Goal: Task Accomplishment & Management: Manage account settings

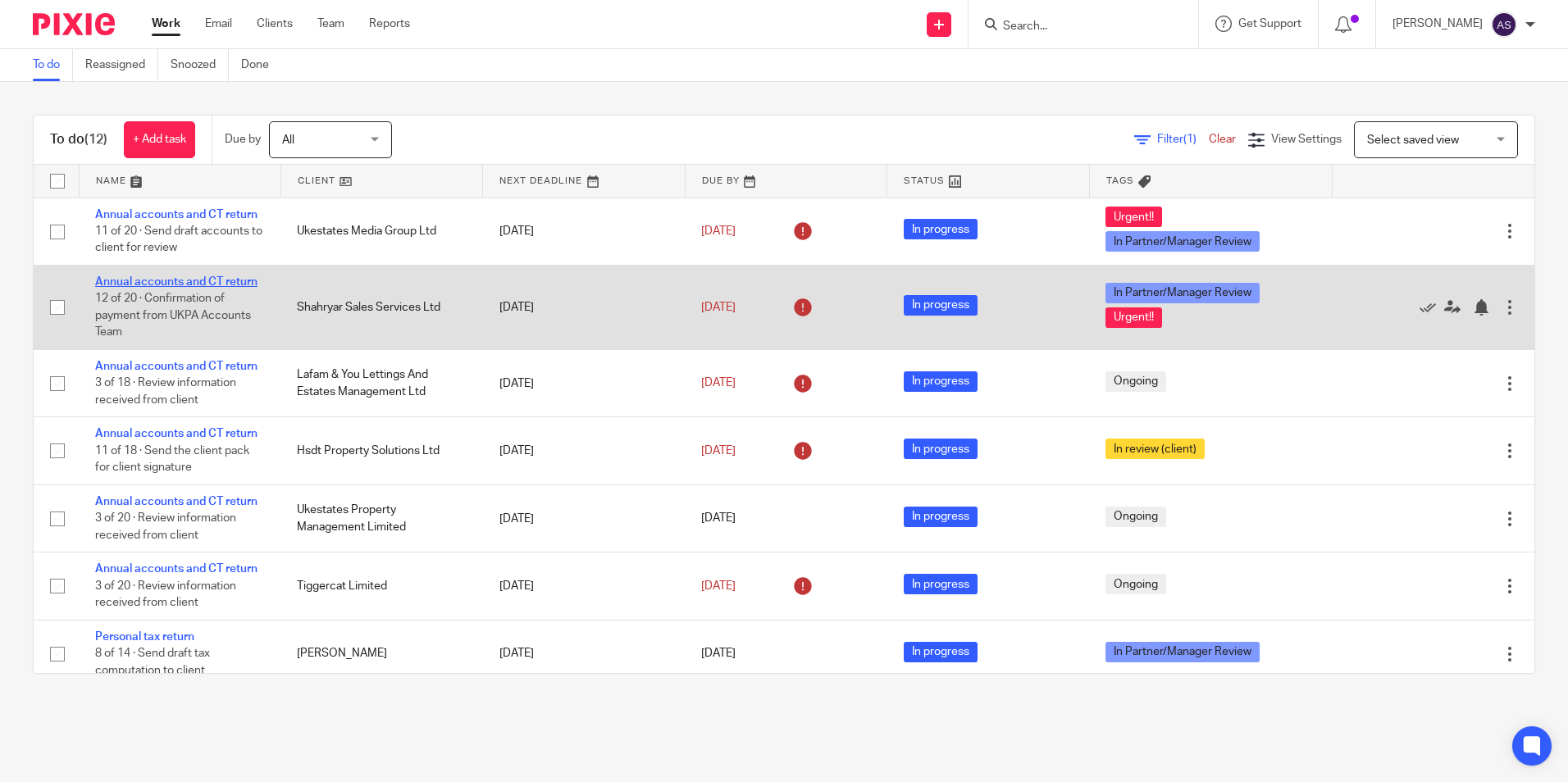
click at [189, 278] on link "Annual accounts and CT return" at bounding box center [176, 283] width 162 height 12
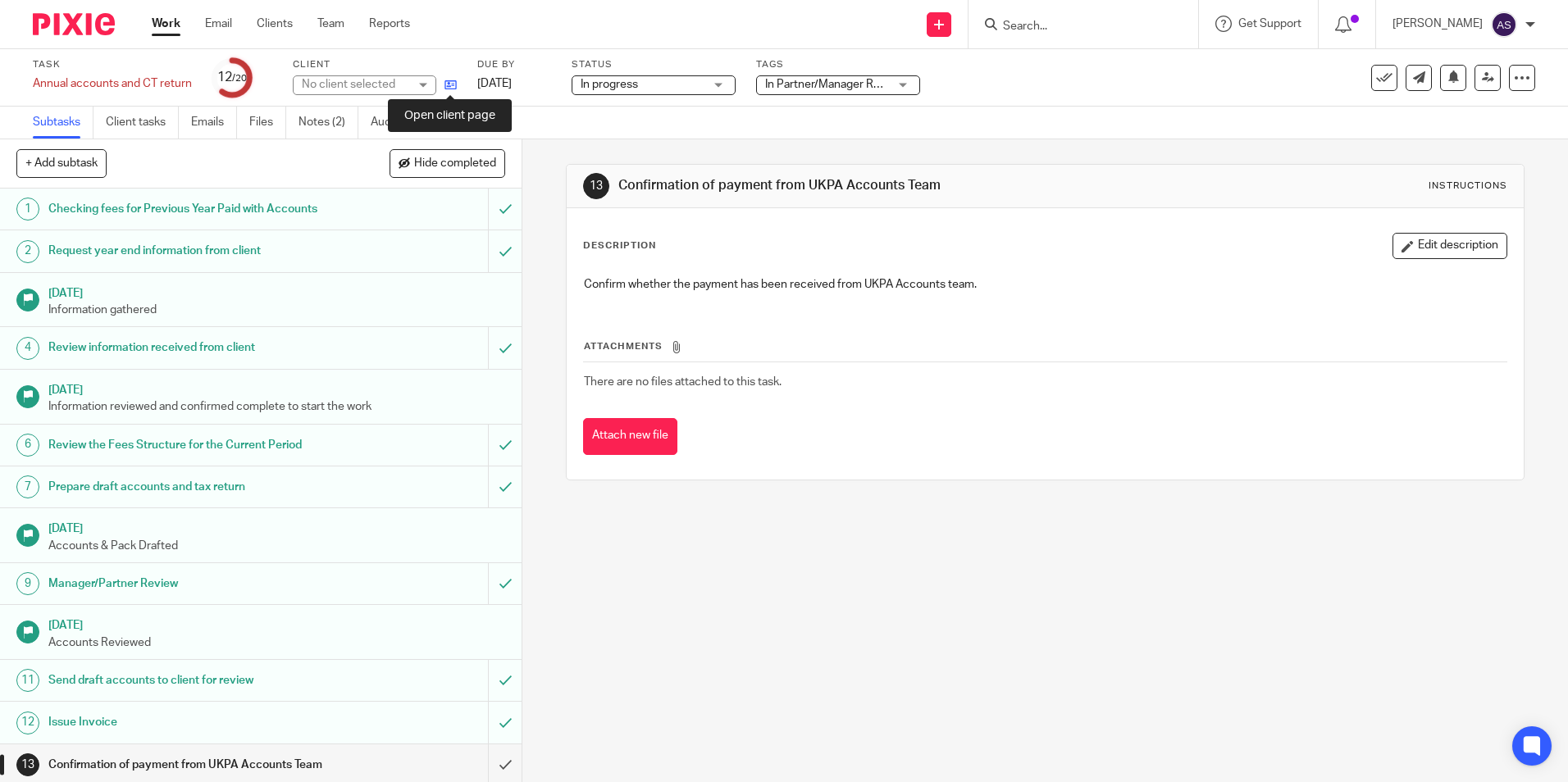
click at [447, 88] on icon at bounding box center [451, 85] width 12 height 12
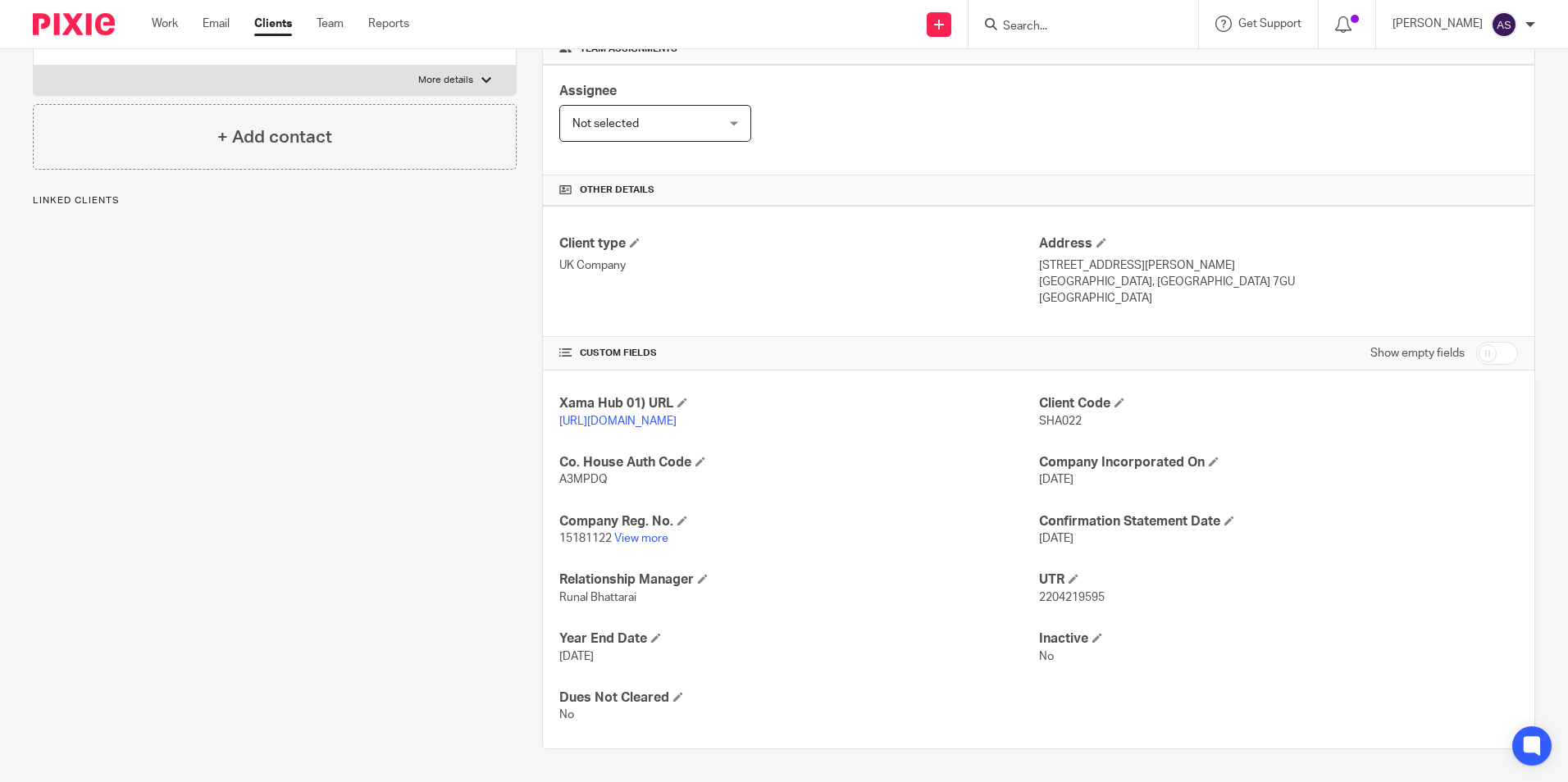
scroll to position [277, 0]
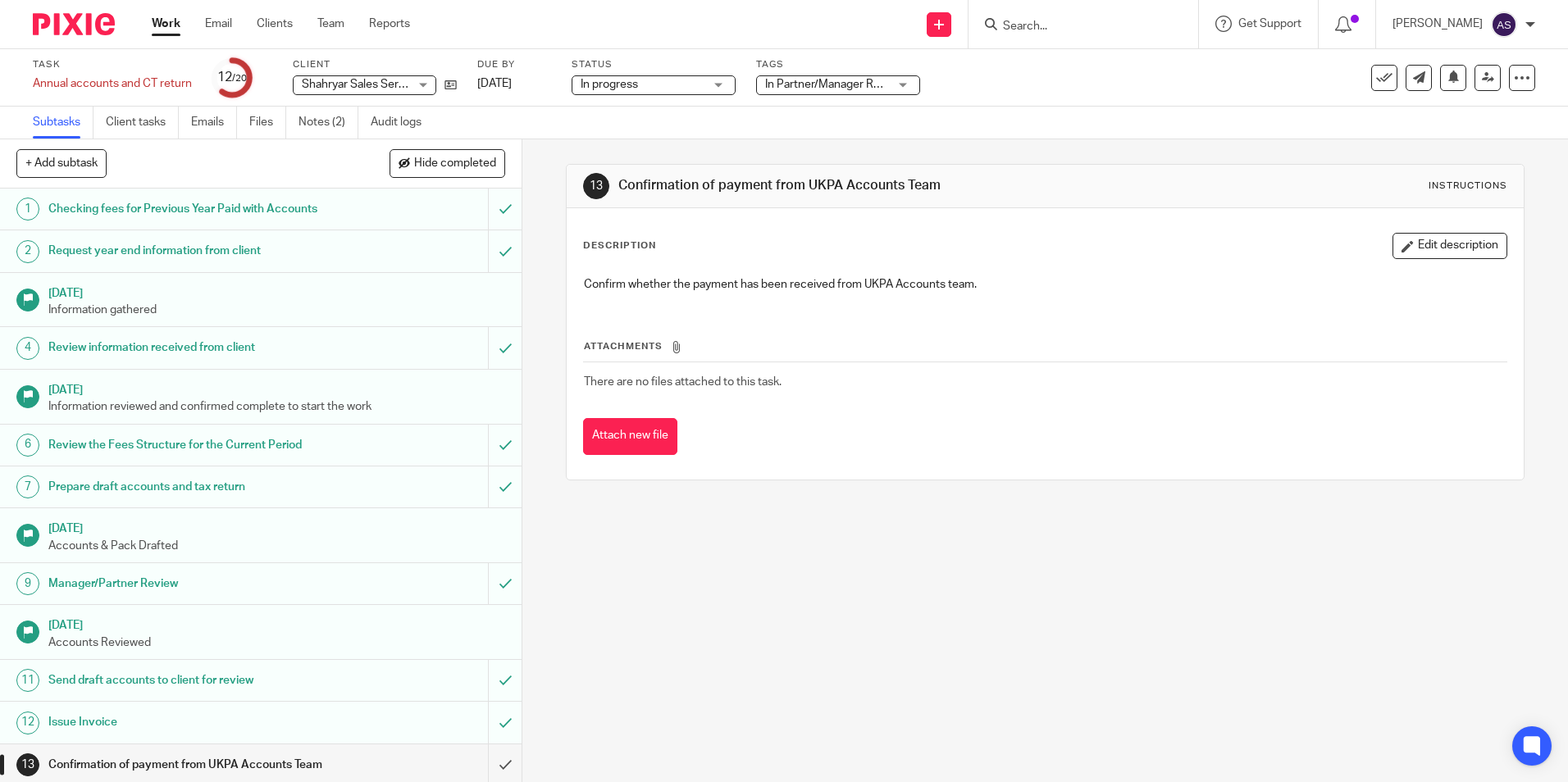
click at [92, 21] on img at bounding box center [74, 24] width 82 height 22
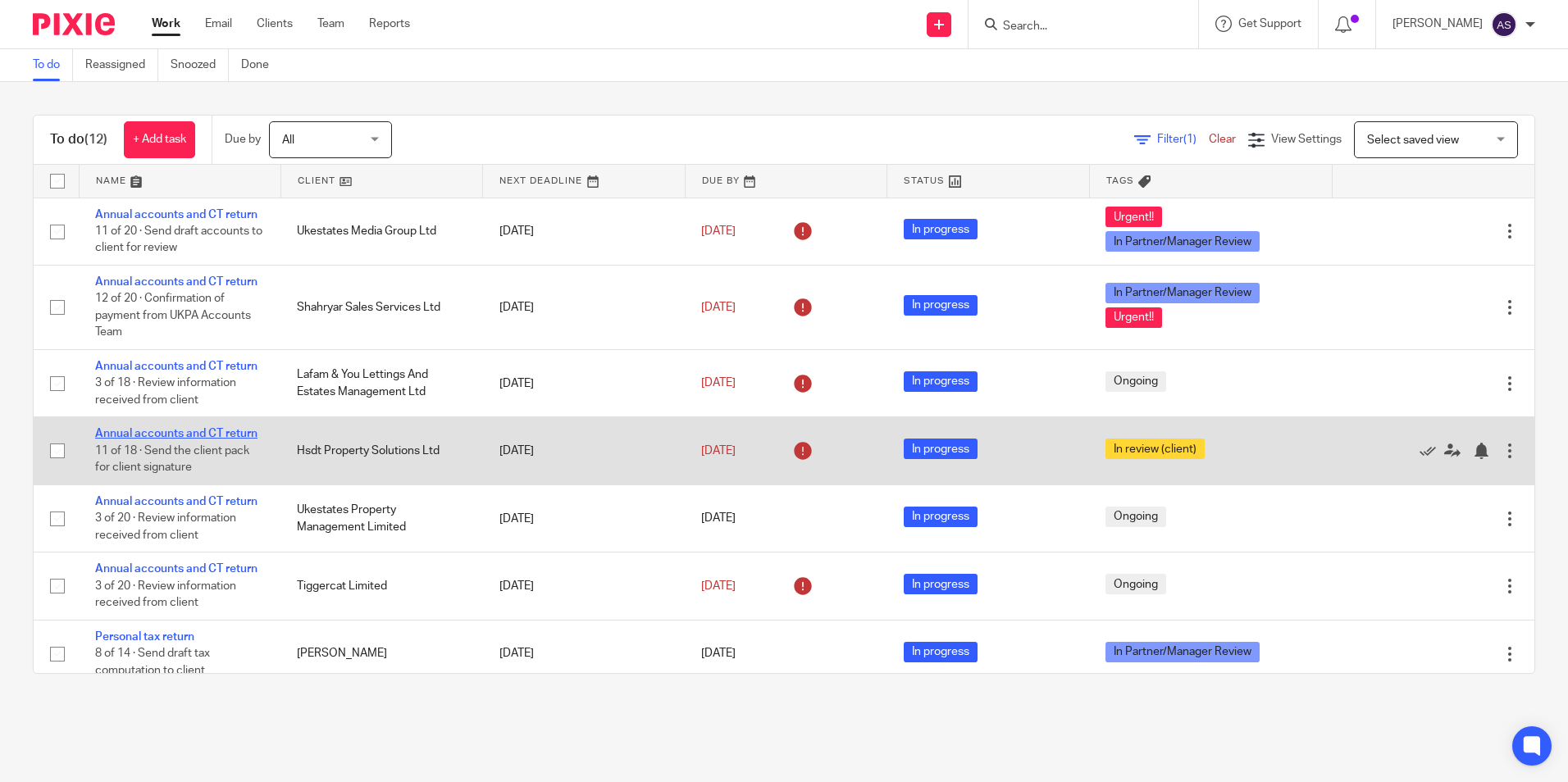
click at [210, 434] on link "Annual accounts and CT return" at bounding box center [176, 434] width 162 height 12
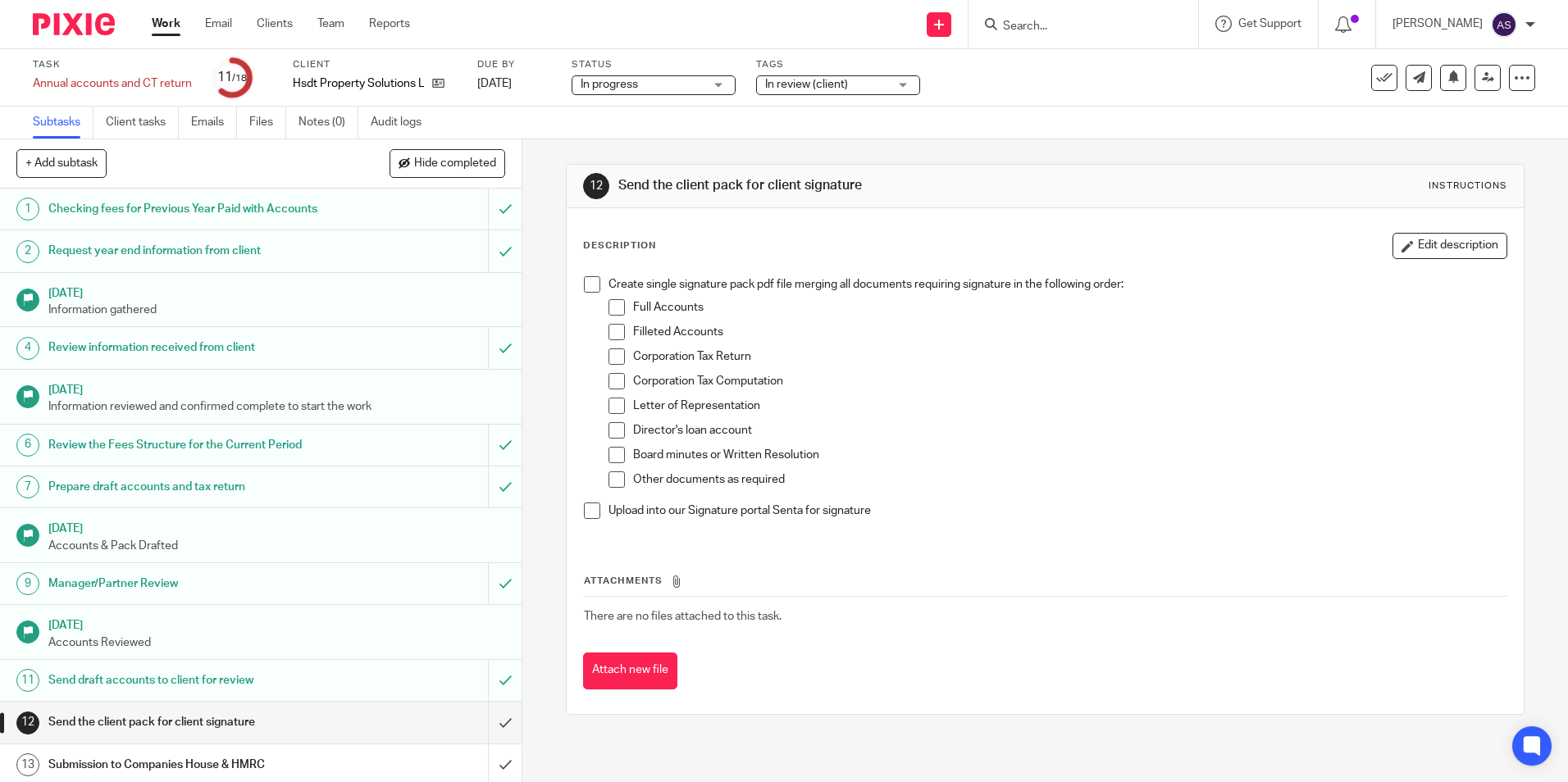
click at [612, 310] on span at bounding box center [617, 307] width 16 height 16
click at [587, 288] on span at bounding box center [592, 285] width 16 height 16
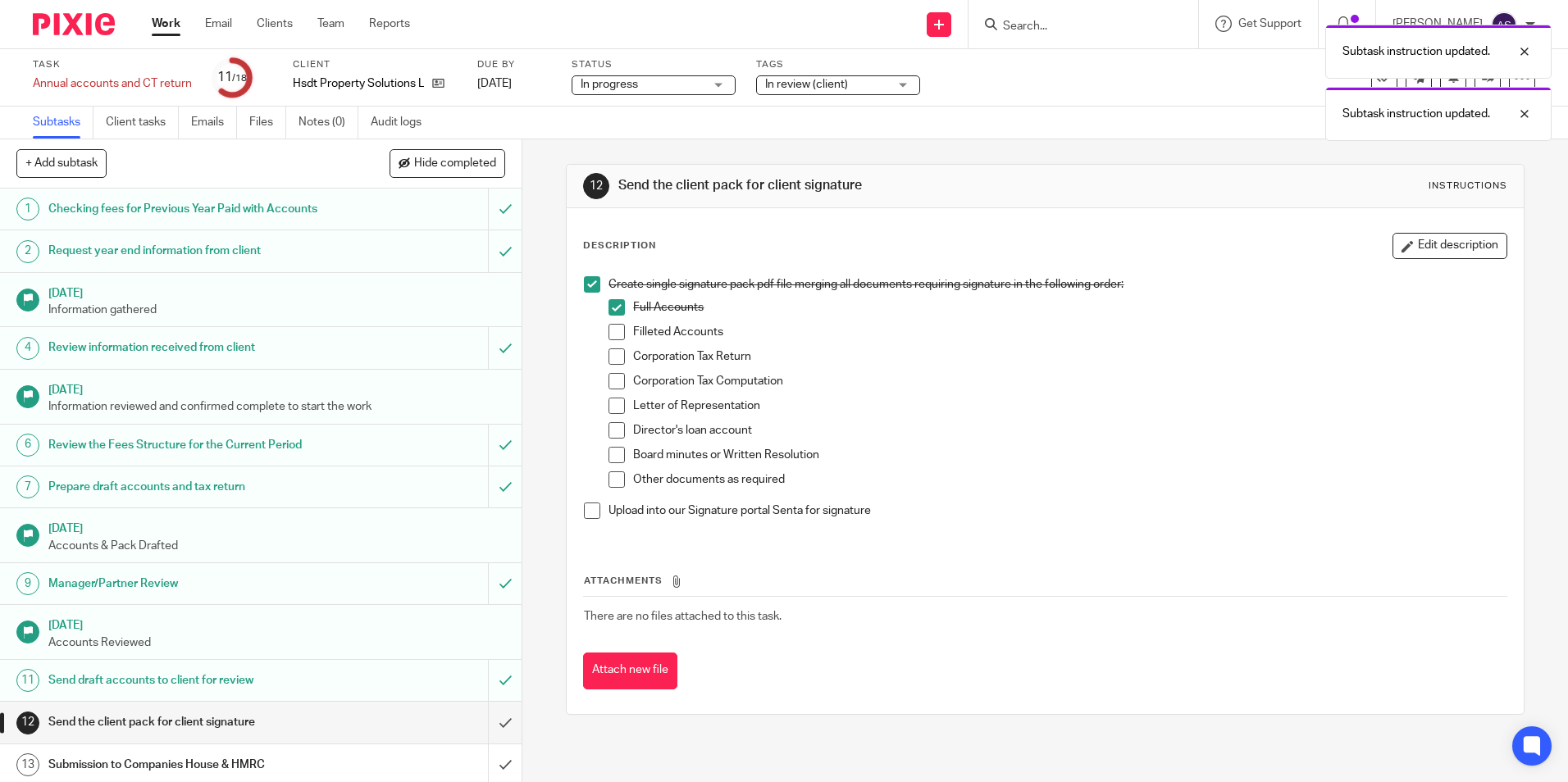
click at [614, 330] on span at bounding box center [617, 332] width 16 height 16
click at [613, 351] on span at bounding box center [617, 356] width 16 height 16
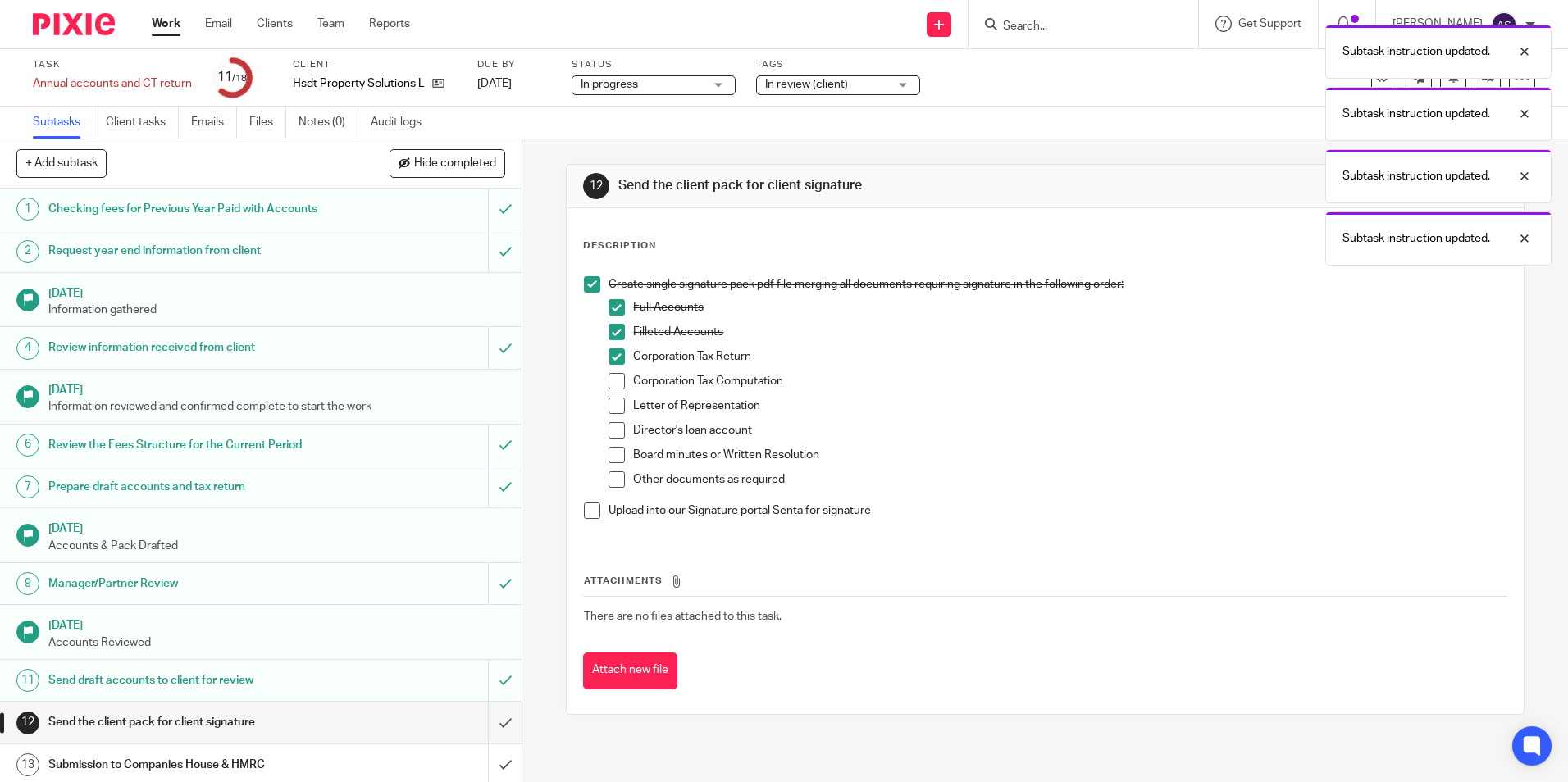
click at [612, 381] on span at bounding box center [617, 381] width 16 height 16
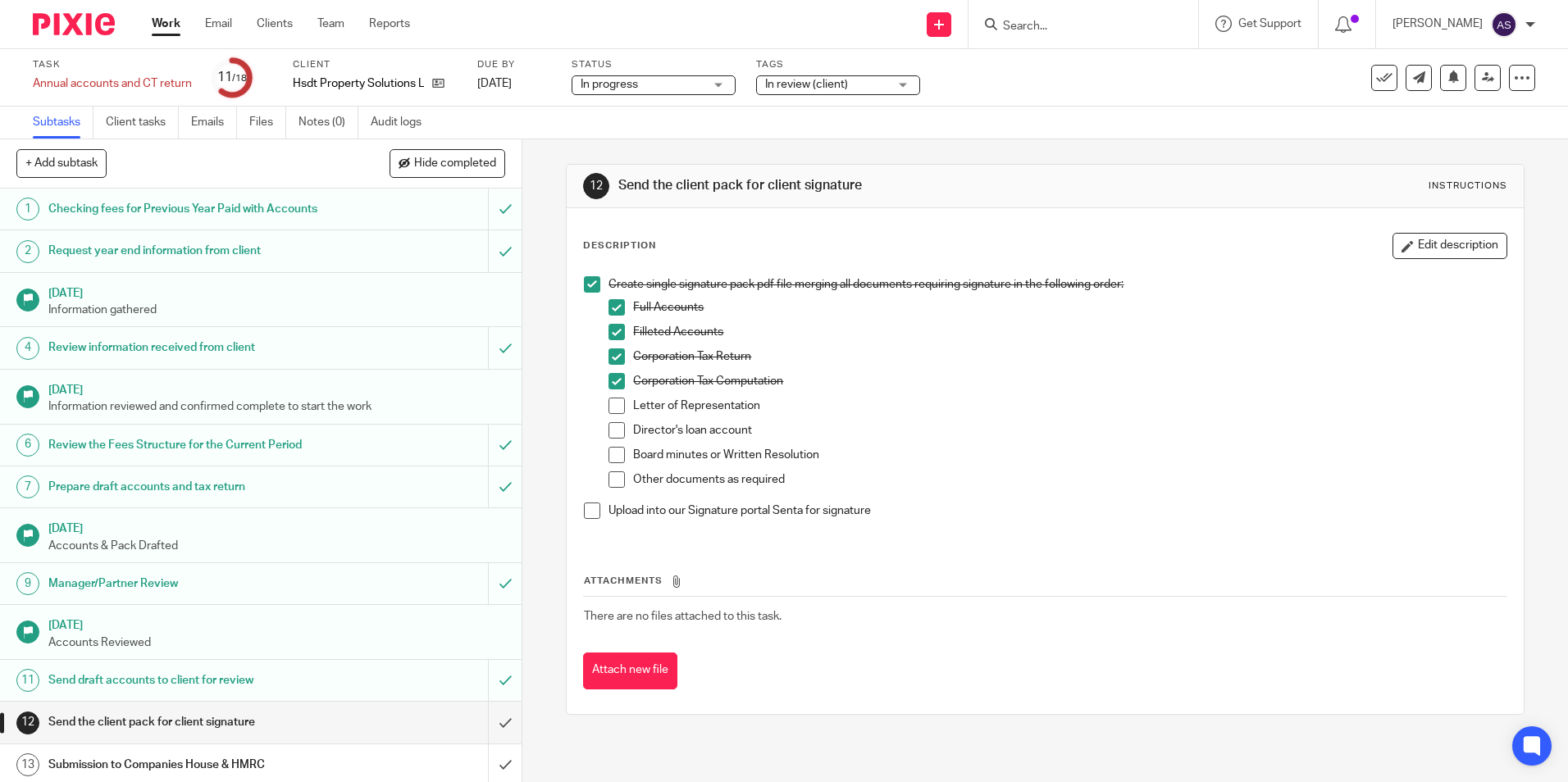
click at [614, 409] on span at bounding box center [617, 406] width 16 height 16
click at [610, 433] on span at bounding box center [617, 431] width 16 height 16
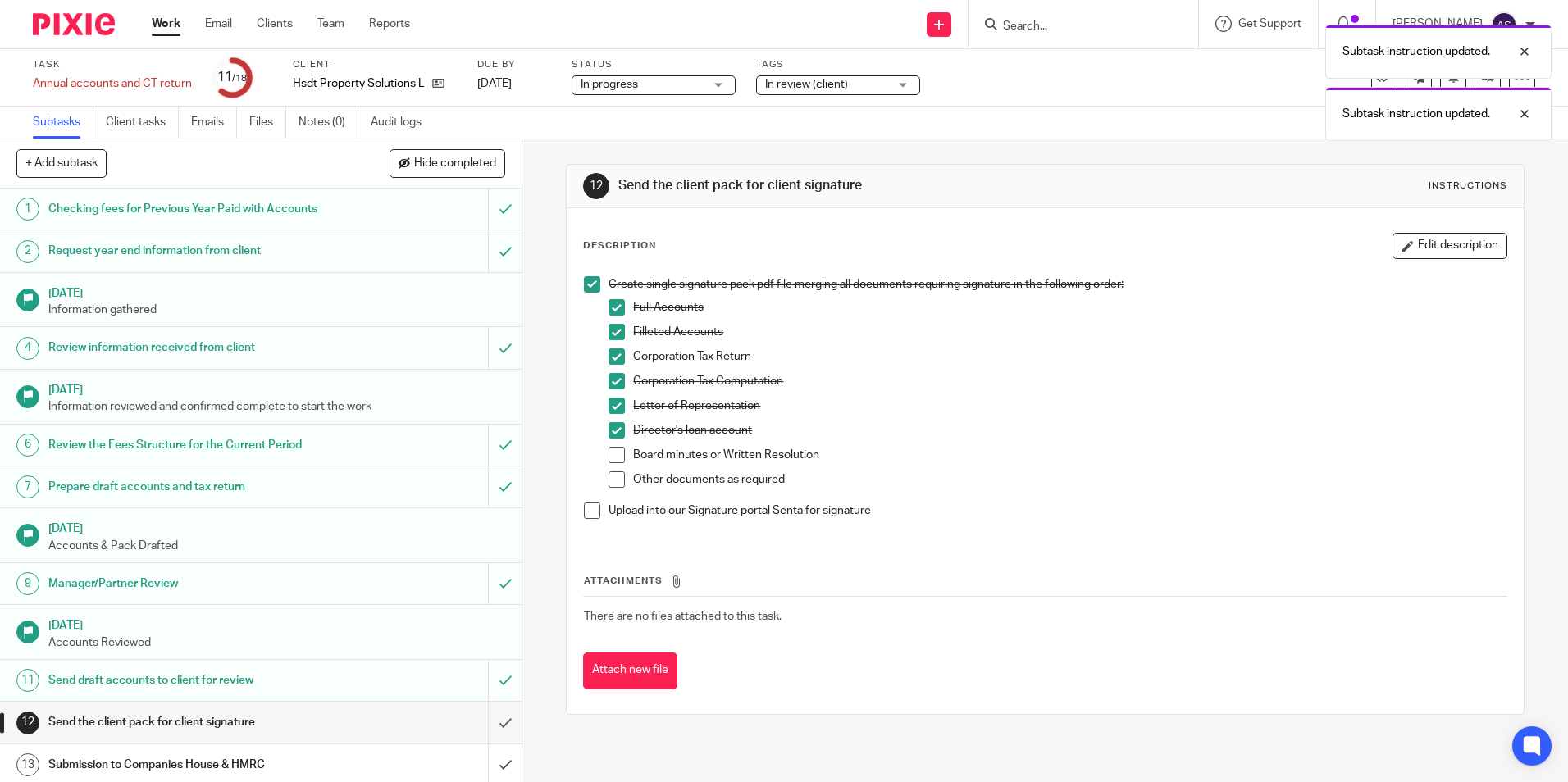
click at [609, 460] on span at bounding box center [617, 455] width 16 height 16
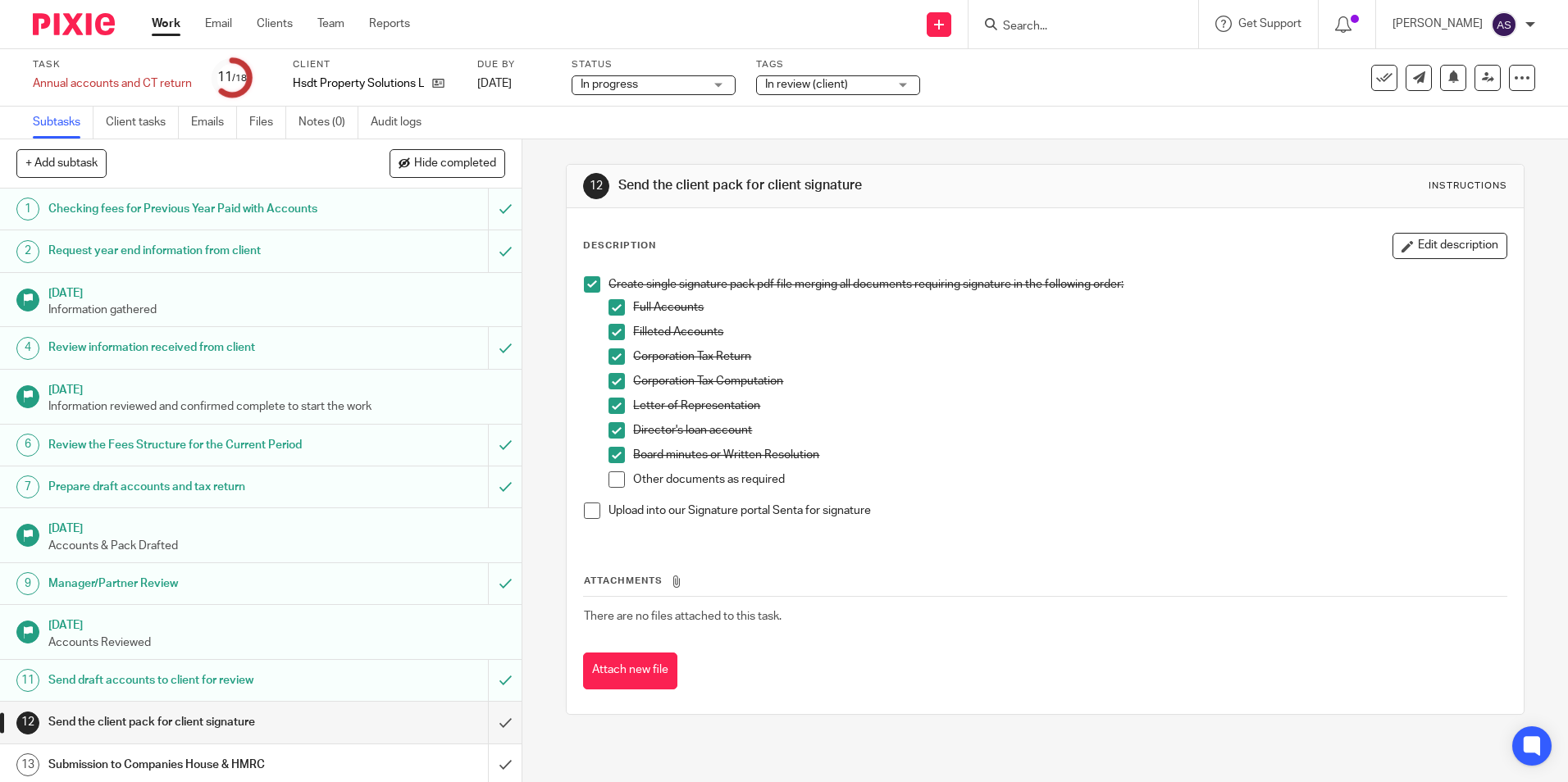
click at [584, 514] on span at bounding box center [592, 510] width 16 height 16
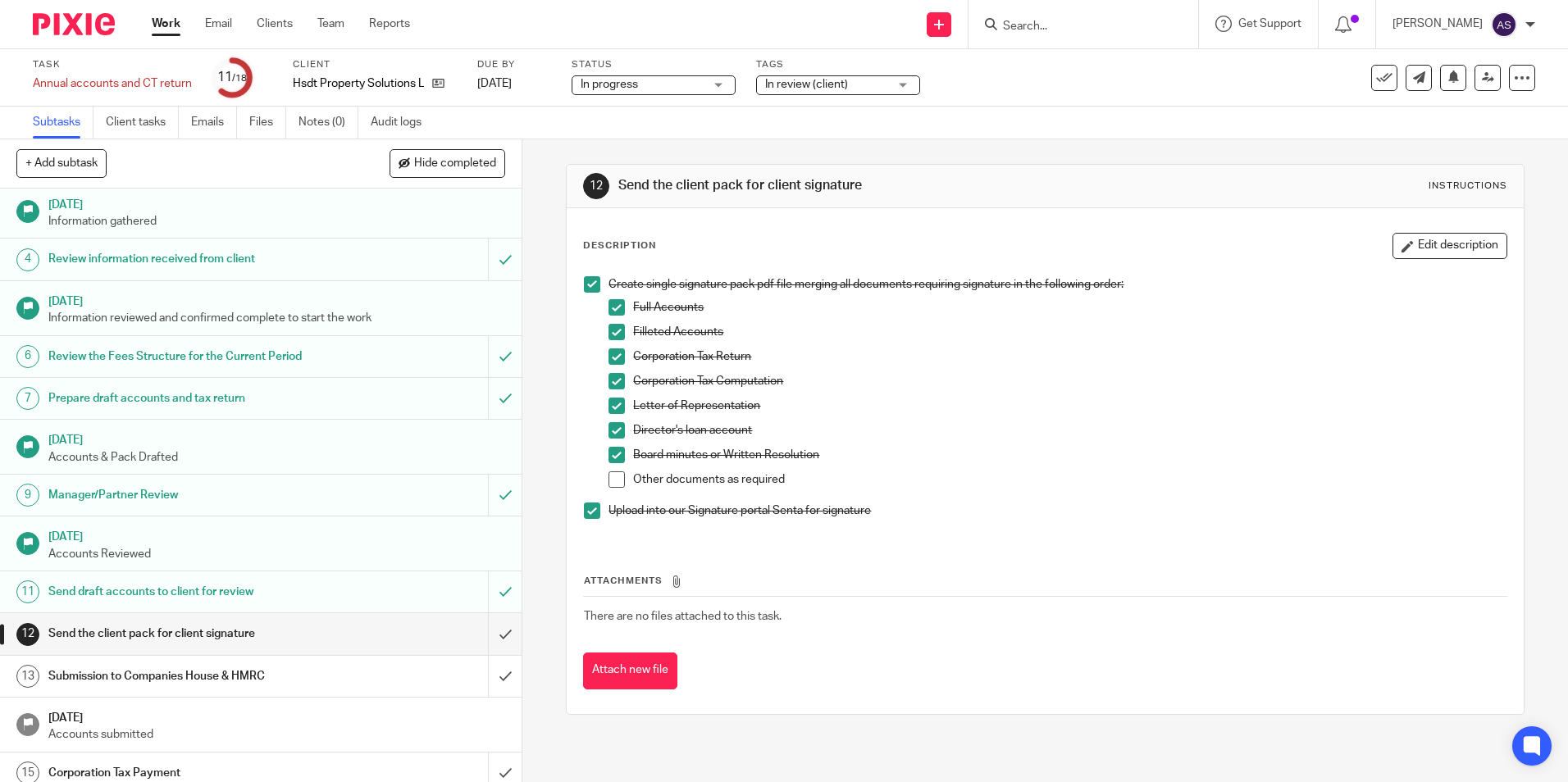
scroll to position [227, 0]
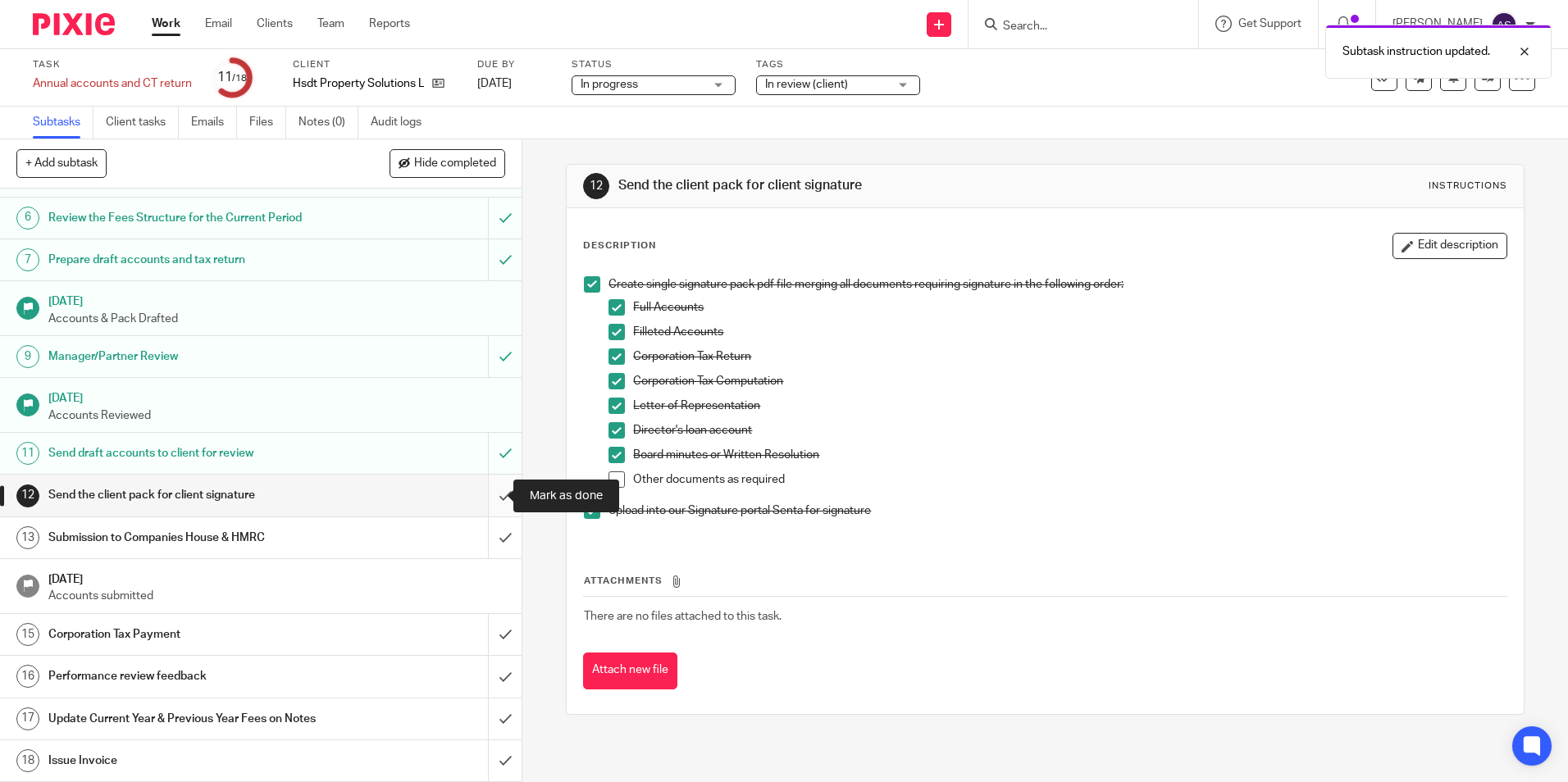
click at [486, 492] on input "submit" at bounding box center [261, 494] width 521 height 41
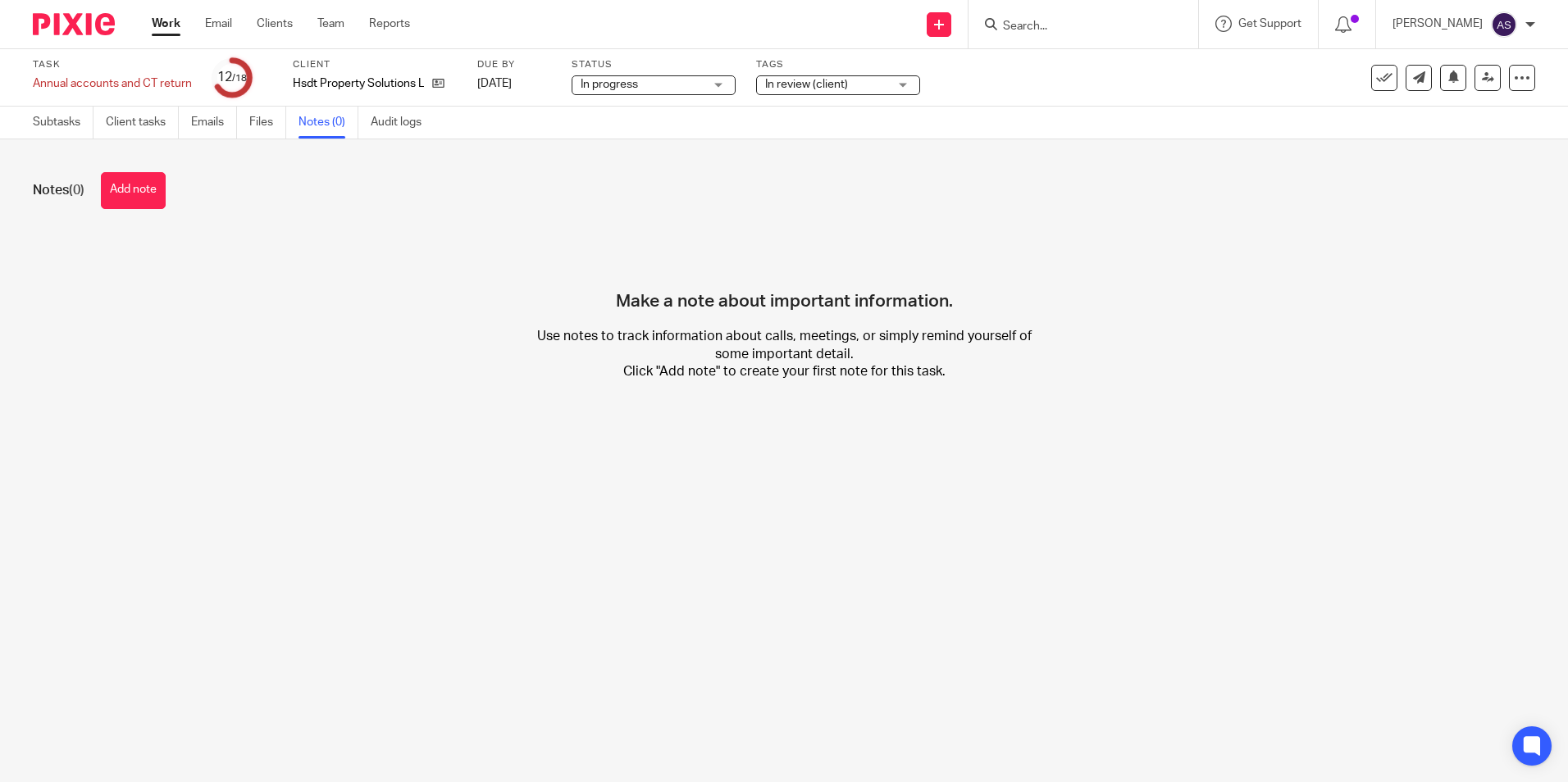
click at [276, 334] on div "Make a note about important information. Use notes to track information about c…" at bounding box center [784, 319] width 1502 height 172
click at [294, 286] on div "Make a note about important information. Use notes to track information about c…" at bounding box center [784, 319] width 1502 height 172
click at [152, 188] on button "Add note" at bounding box center [132, 190] width 65 height 37
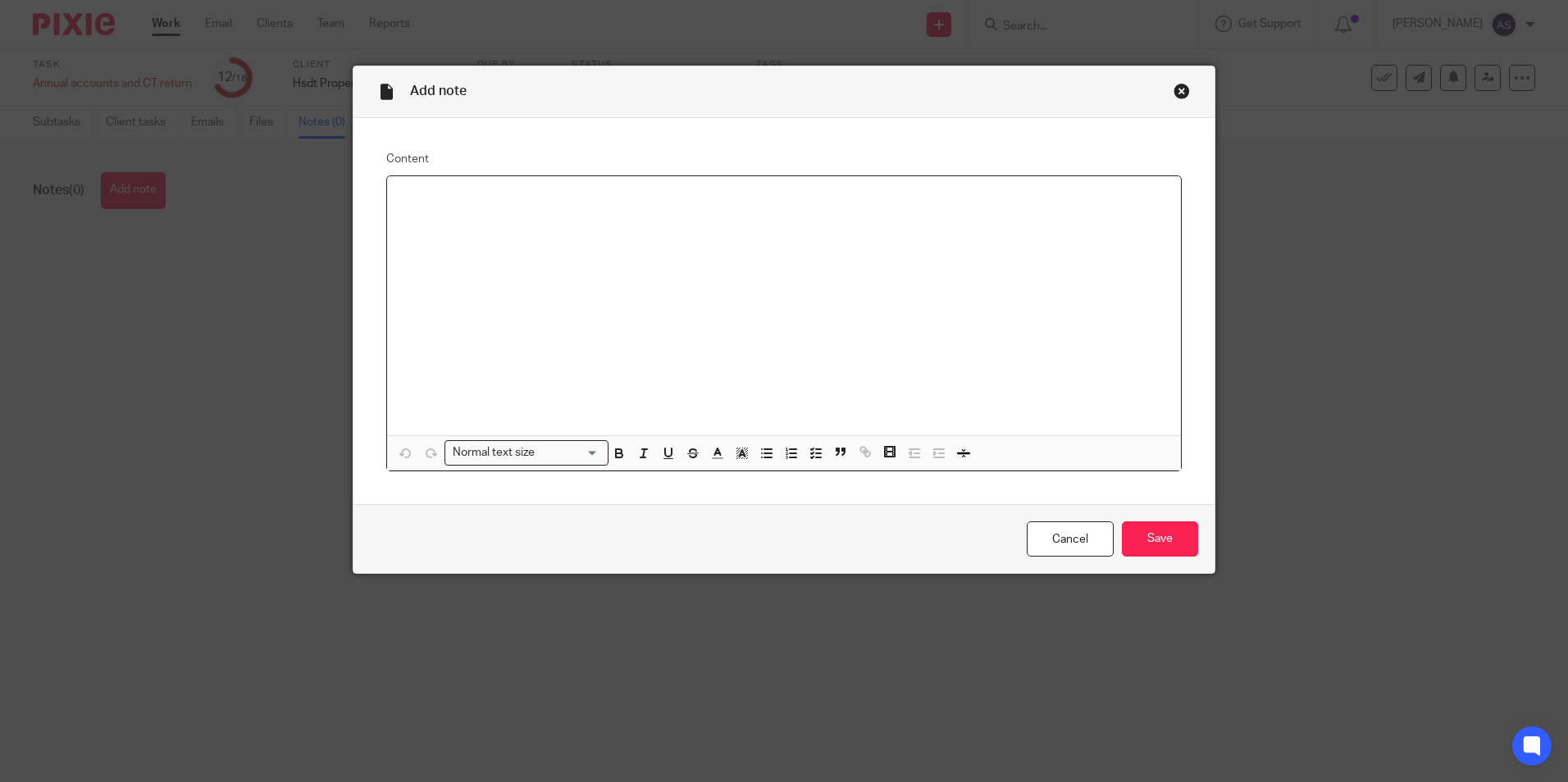
click at [451, 208] on div at bounding box center [784, 305] width 794 height 259
drag, startPoint x: 487, startPoint y: 198, endPoint x: 391, endPoint y: 198, distance: 96.0
click at [391, 198] on div "Accountancy fees (For year ended November 2024) - £720 + VAT." at bounding box center [784, 305] width 794 height 259
click at [615, 233] on div "Preparation of Company accounts and tax return (For year ended November 2024) -…" at bounding box center [784, 305] width 794 height 259
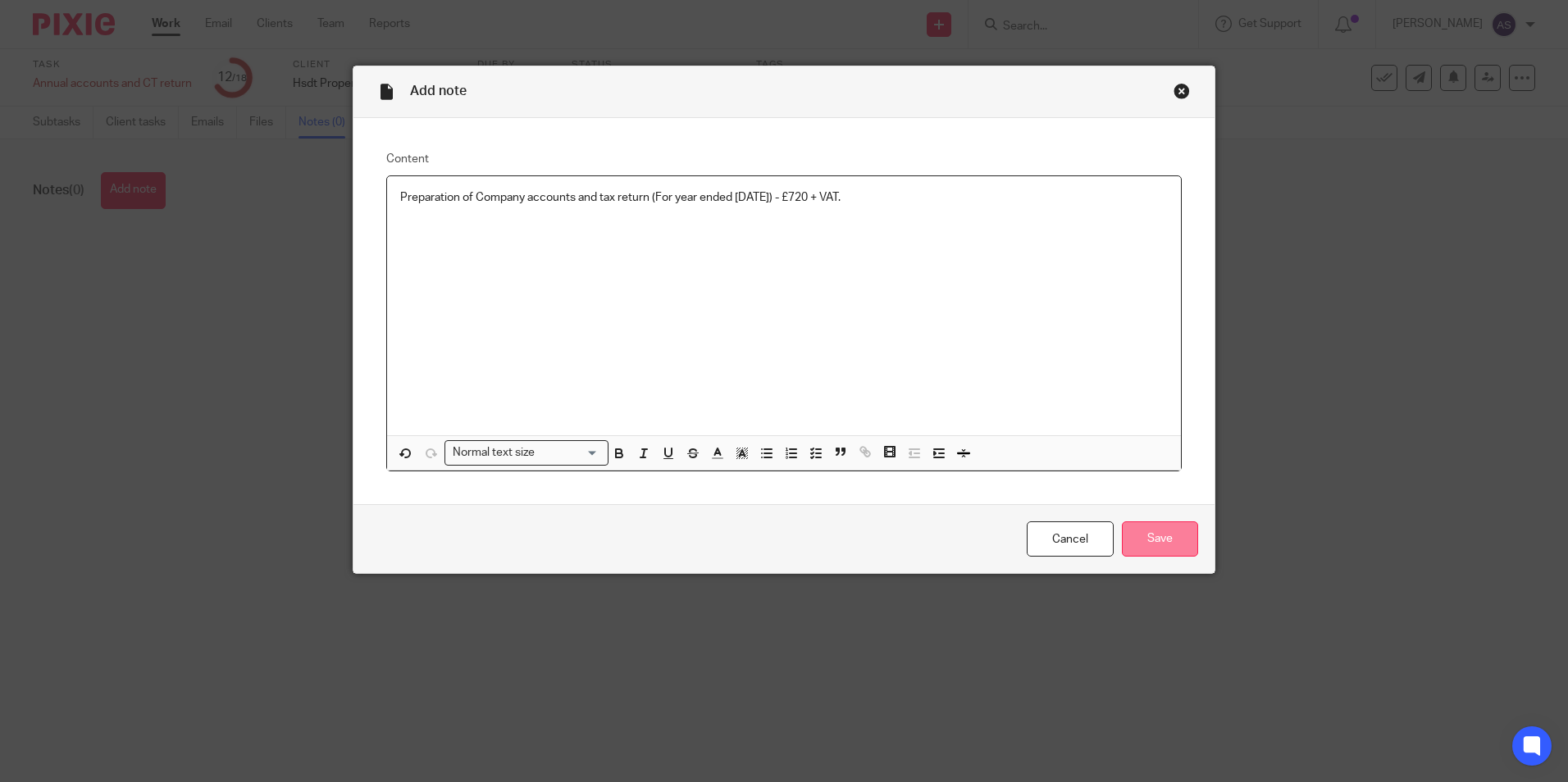
click at [1171, 544] on input "Save" at bounding box center [1160, 538] width 77 height 35
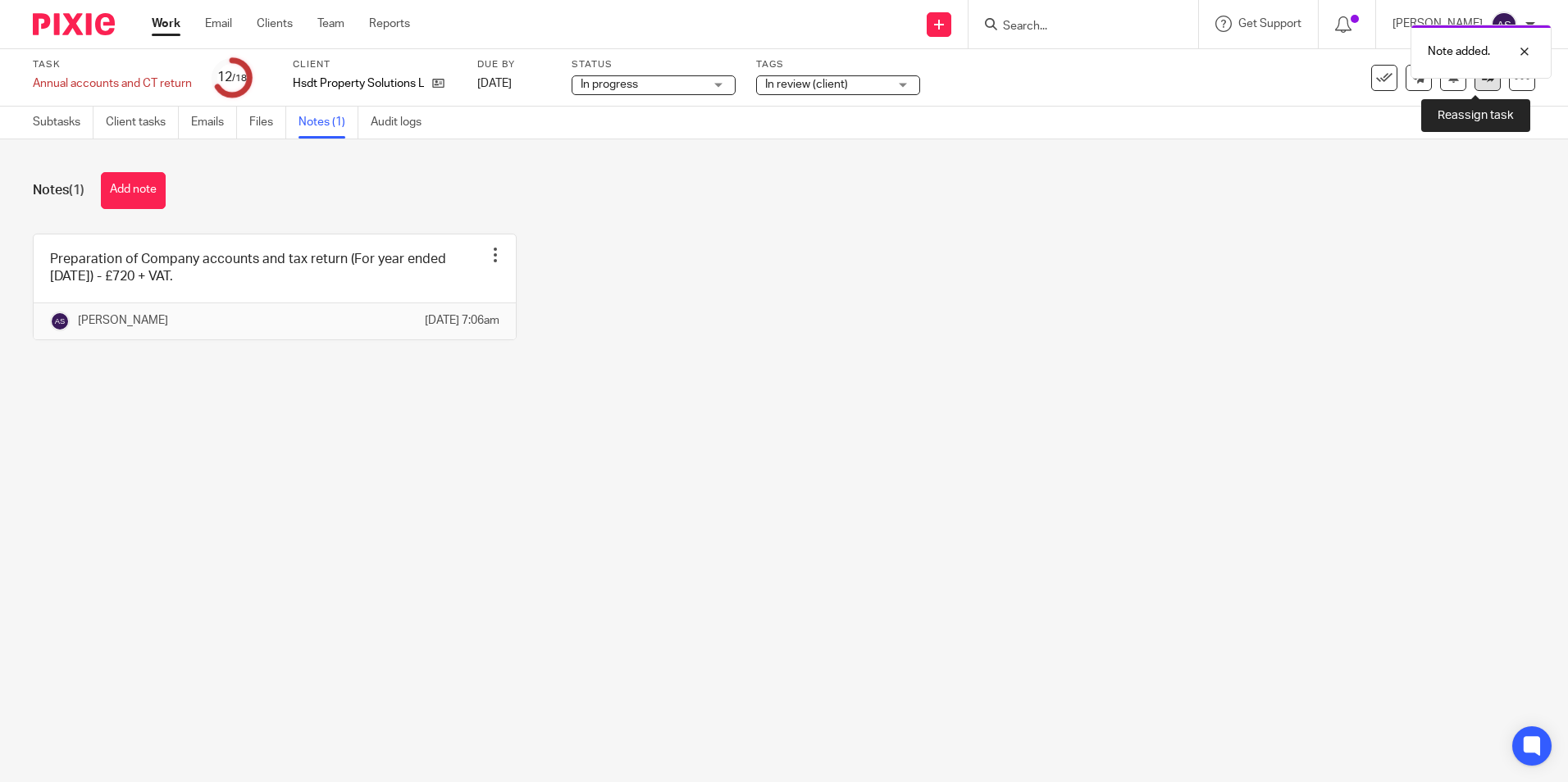
click at [1478, 85] on link at bounding box center [1487, 78] width 26 height 26
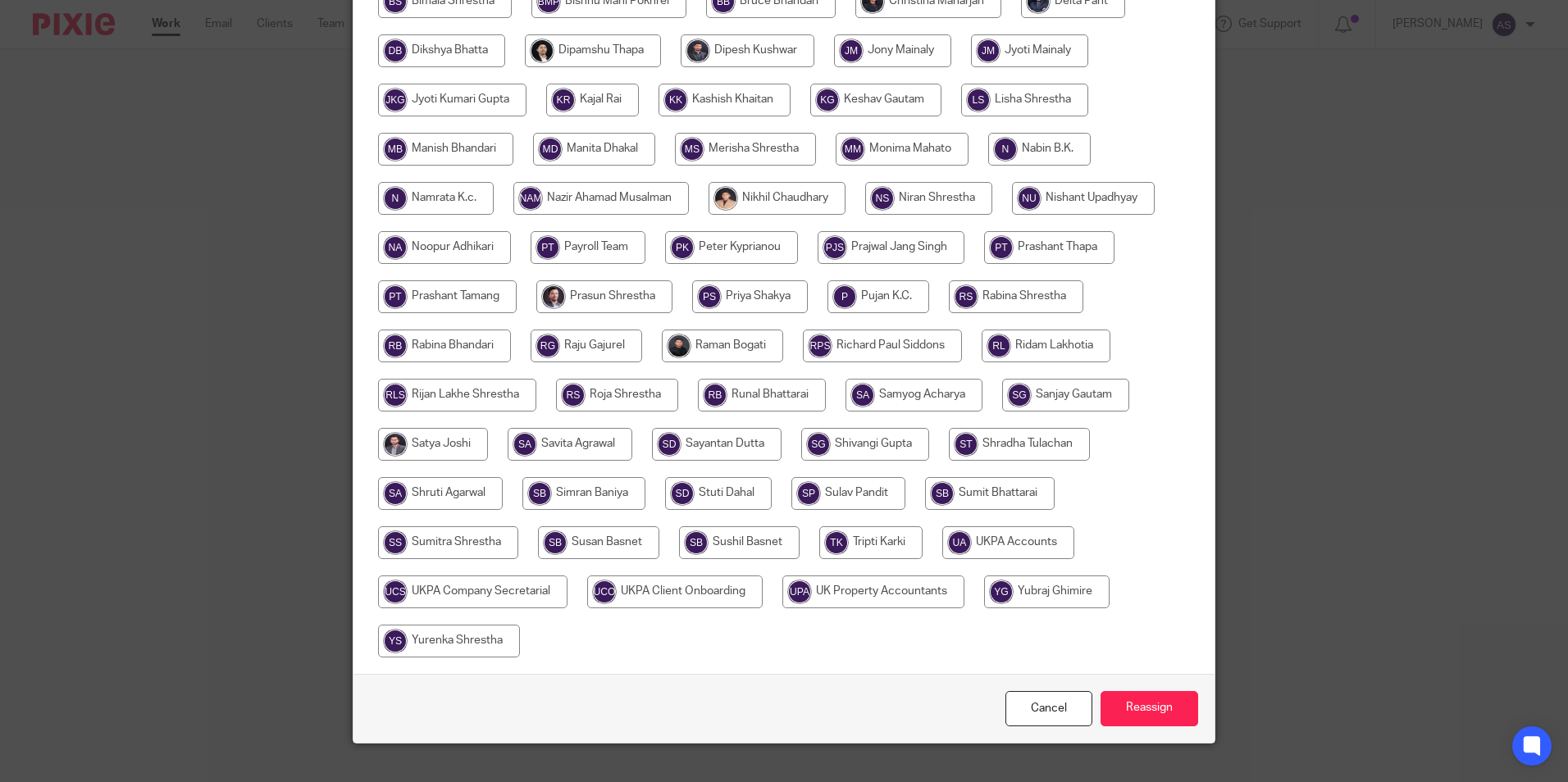
scroll to position [488, 0]
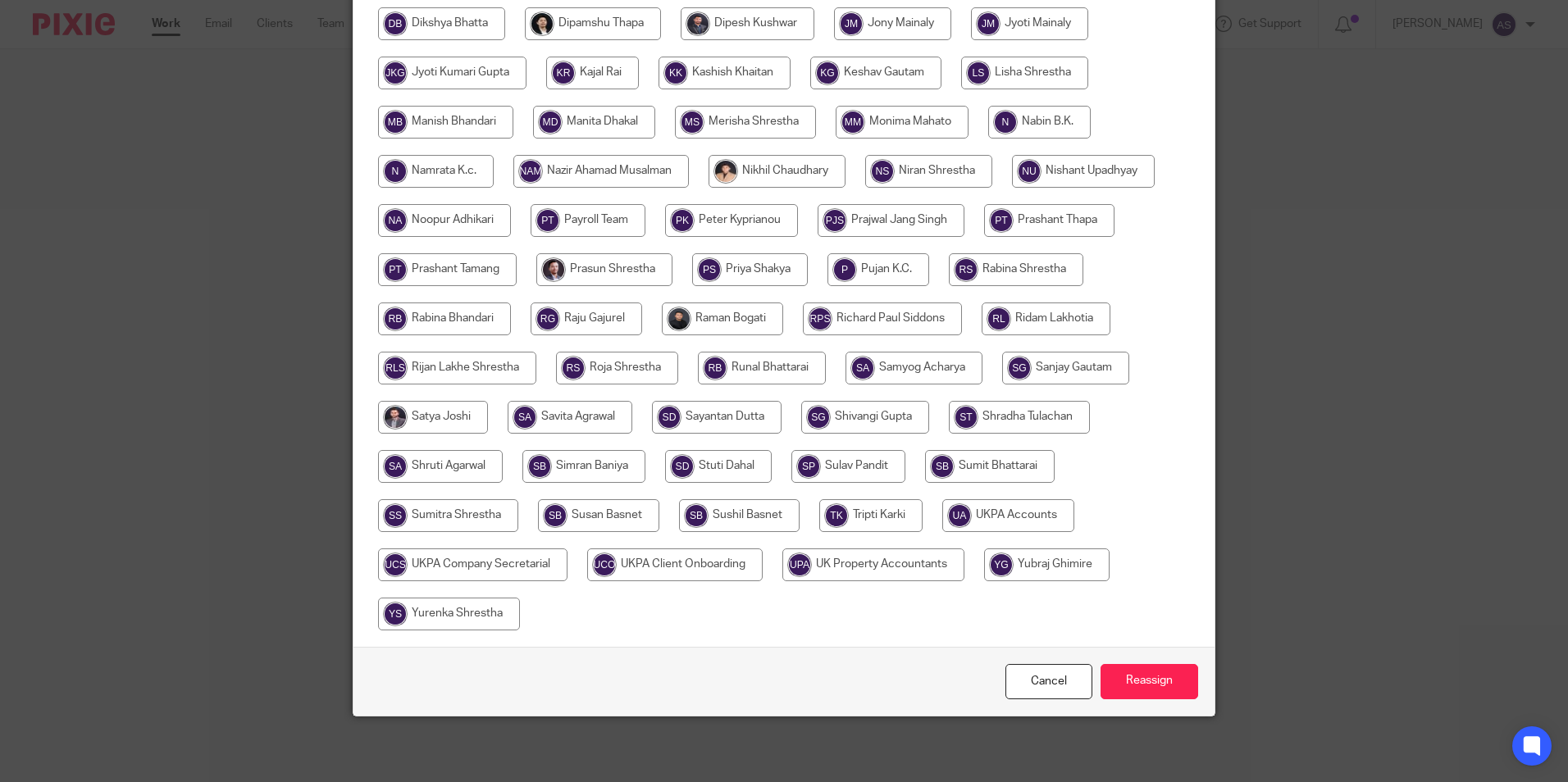
click at [946, 505] on input "radio" at bounding box center [1008, 515] width 132 height 33
radio input "true"
click at [1032, 675] on link "Cancel" at bounding box center [1049, 682] width 87 height 35
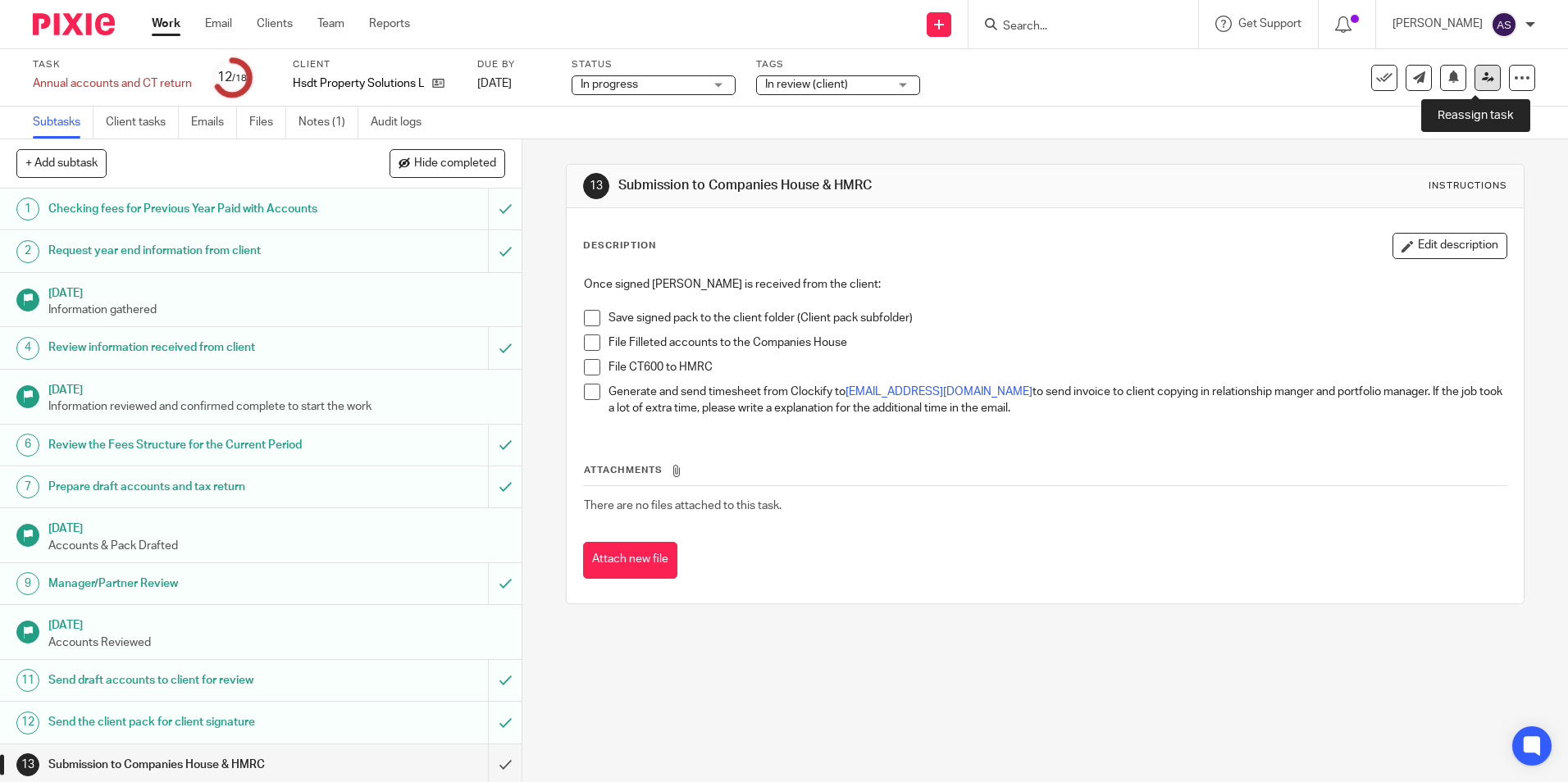
click at [1482, 79] on icon at bounding box center [1488, 78] width 12 height 12
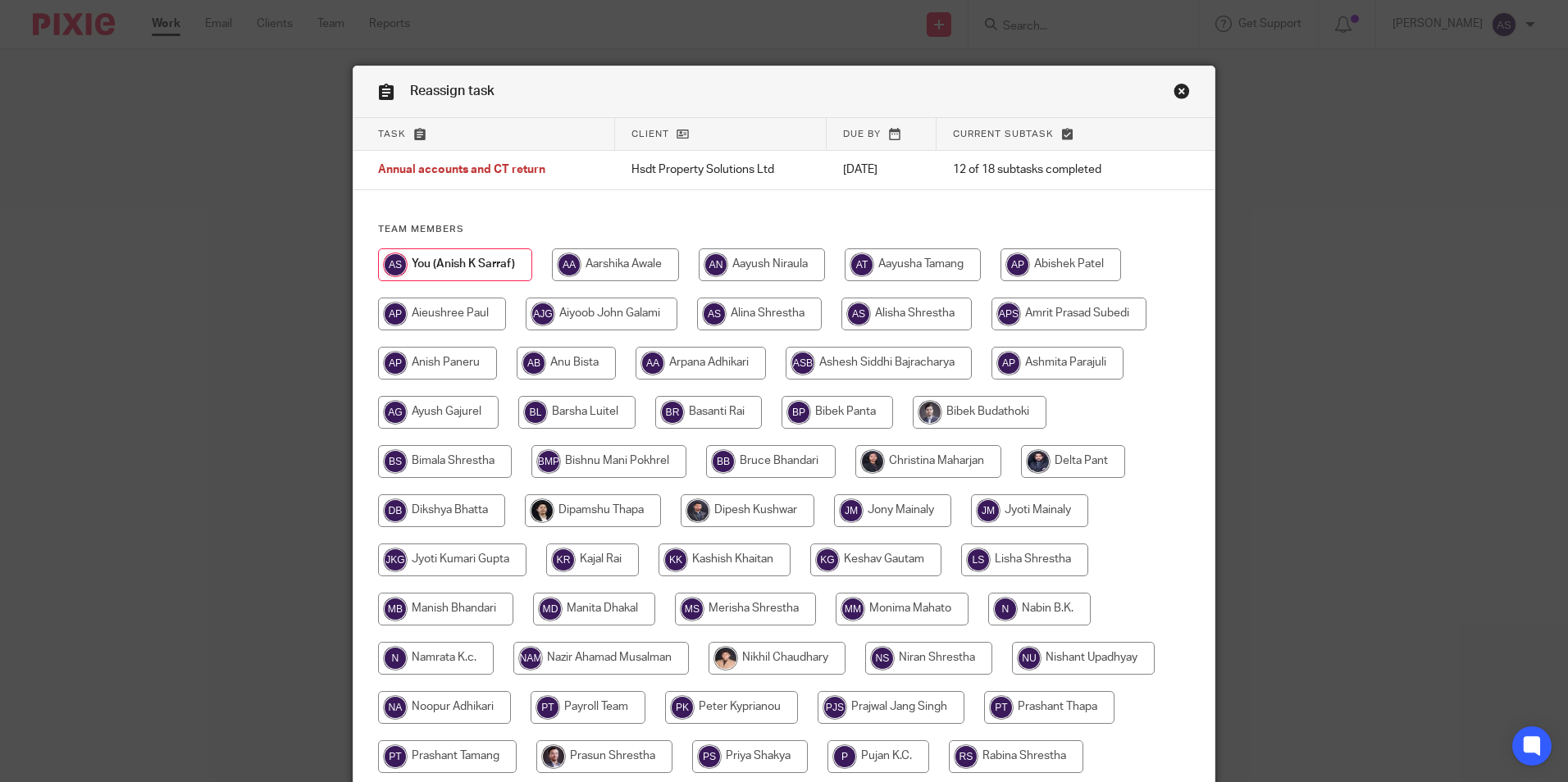
scroll to position [488, 0]
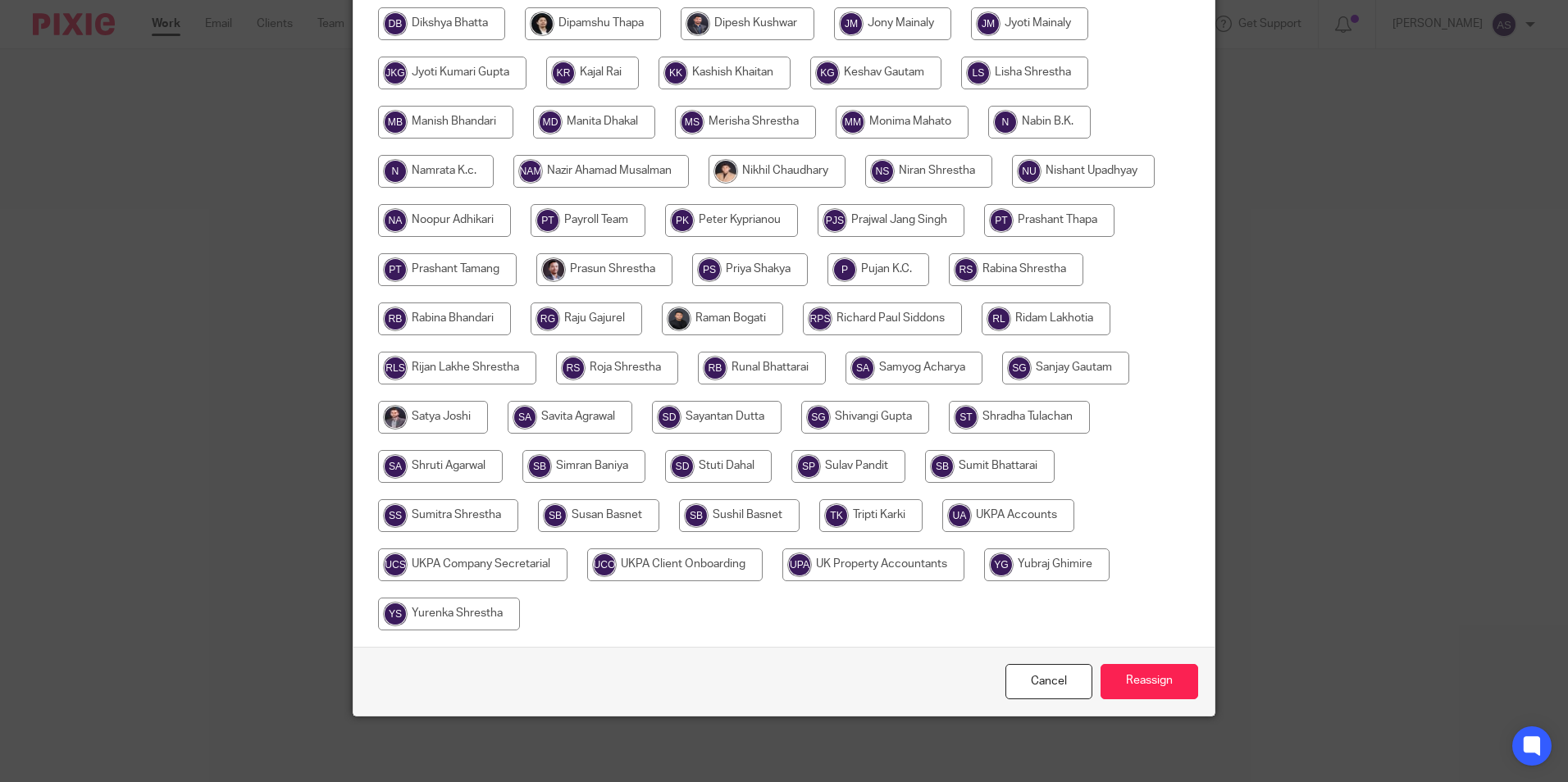
click at [972, 517] on input "radio" at bounding box center [1008, 515] width 132 height 33
radio input "true"
click at [1165, 675] on input "Reassign" at bounding box center [1149, 682] width 98 height 35
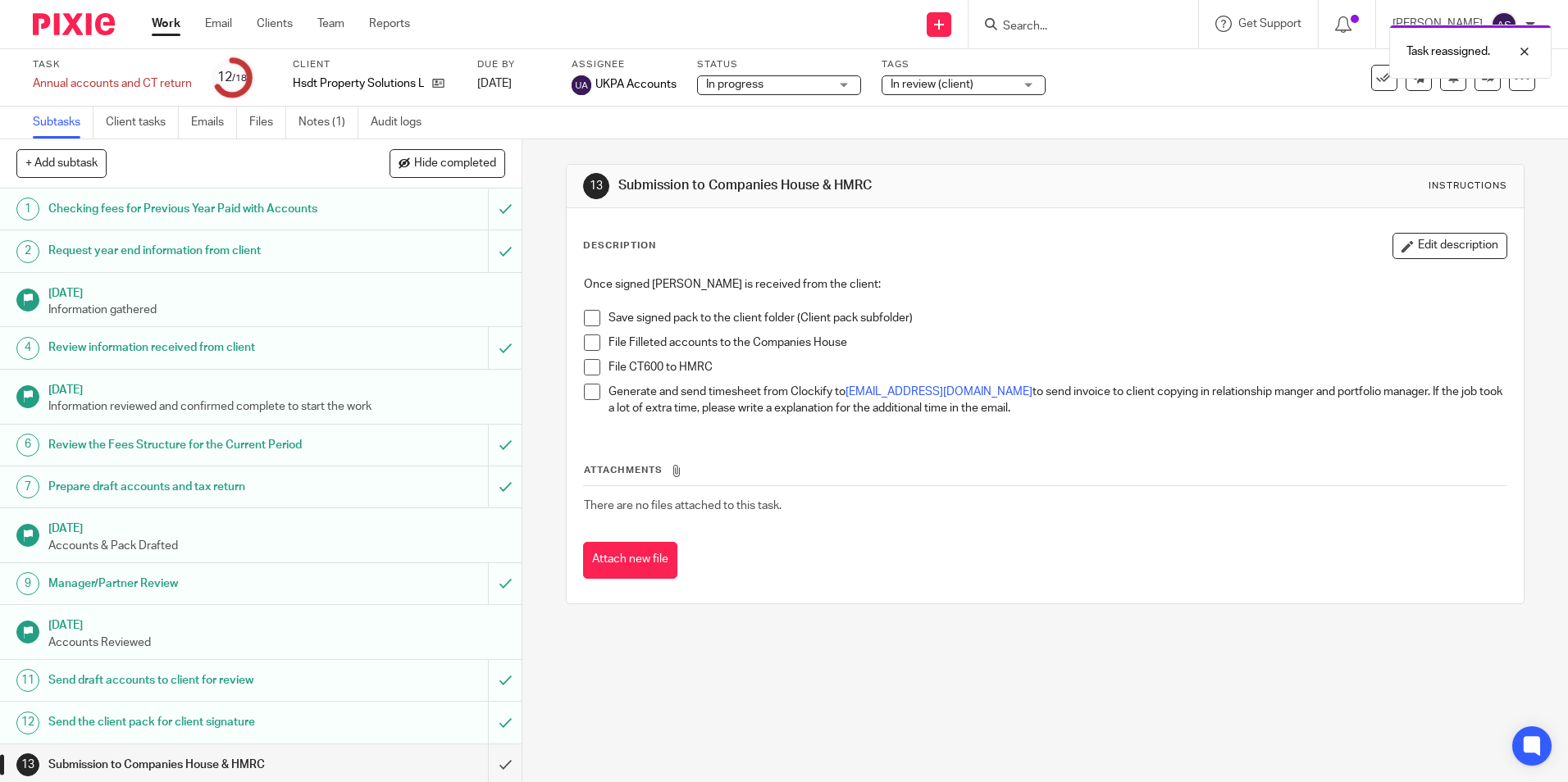
click at [76, 27] on img at bounding box center [74, 24] width 82 height 22
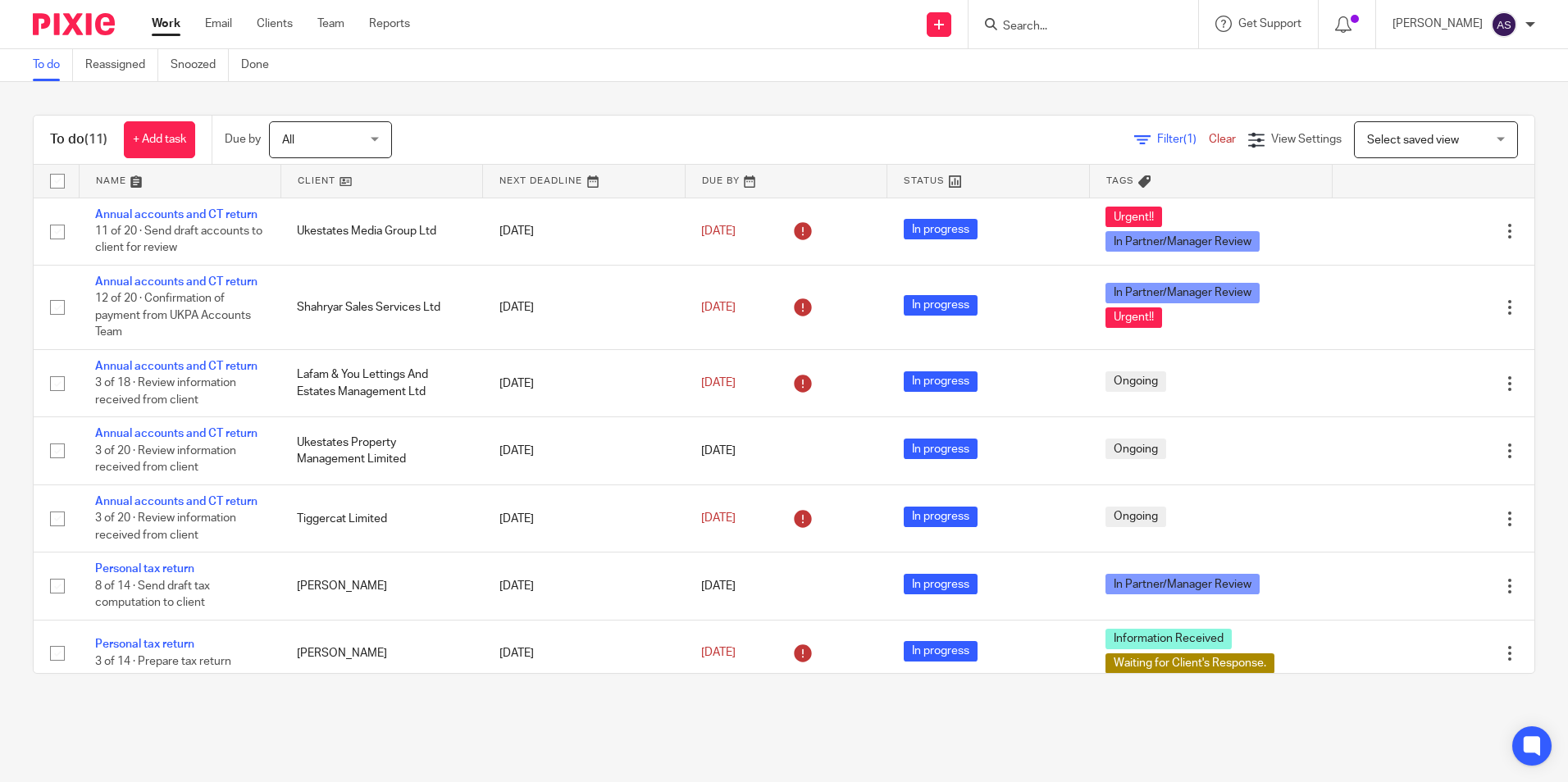
drag, startPoint x: 1074, startPoint y: 85, endPoint x: 1235, endPoint y: 49, distance: 165.0
click at [1075, 85] on div "To do (11) + Add task Due by All All [DATE] [DATE] This week Next week This mon…" at bounding box center [784, 394] width 1568 height 625
